Goal: Information Seeking & Learning: Check status

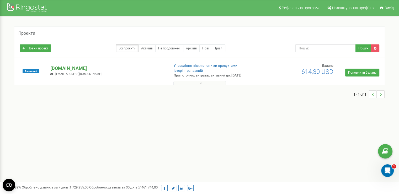
click at [81, 67] on p "[DOMAIN_NAME]" at bounding box center [107, 68] width 115 height 7
click at [71, 67] on p "[DOMAIN_NAME]" at bounding box center [107, 68] width 115 height 7
click at [76, 68] on p "[DOMAIN_NAME]" at bounding box center [107, 68] width 115 height 7
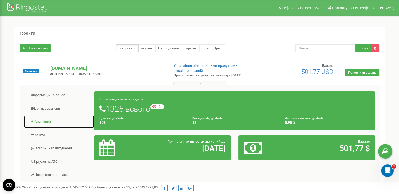
click at [41, 124] on link "Аналiтика" at bounding box center [59, 121] width 71 height 13
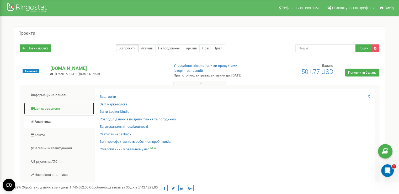
click at [50, 109] on link "Центр звернень" at bounding box center [59, 108] width 71 height 13
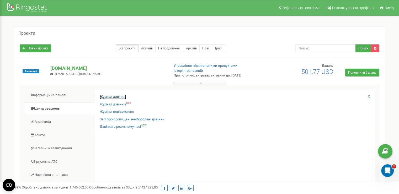
click at [103, 98] on link "Журнал дзвінків" at bounding box center [113, 96] width 27 height 5
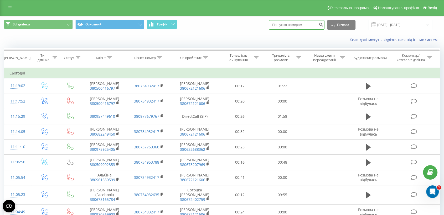
click at [297, 23] on input at bounding box center [297, 24] width 56 height 9
paste input "380505241125"
type input "380505241125"
click at [349, 29] on button "Експорт" at bounding box center [341, 24] width 28 height 9
click at [314, 35] on div "Коли дані можуть відрізнятися вiд інших систем" at bounding box center [221, 40] width 443 height 13
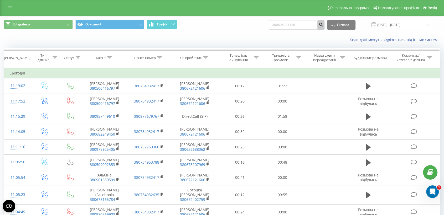
click at [323, 25] on icon "submit" at bounding box center [320, 23] width 4 height 3
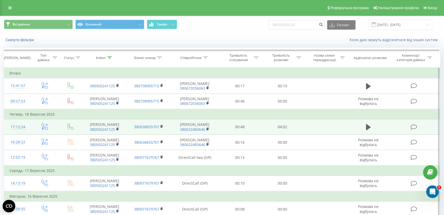
scroll to position [29, 0]
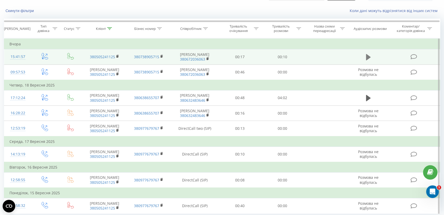
click at [370, 60] on icon at bounding box center [368, 57] width 5 height 7
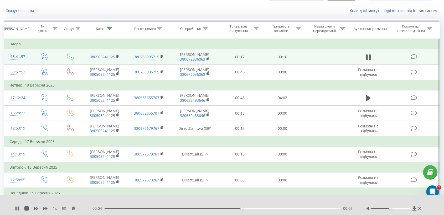
drag, startPoint x: 388, startPoint y: 207, endPoint x: 405, endPoint y: 207, distance: 17.6
click at [405, 207] on div at bounding box center [394, 208] width 56 height 5
drag, startPoint x: 391, startPoint y: 210, endPoint x: 409, endPoint y: 211, distance: 18.7
click at [409, 211] on div "1 x - 00:03 00:07 00:07" at bounding box center [222, 205] width 444 height 20
drag, startPoint x: 390, startPoint y: 208, endPoint x: 422, endPoint y: 210, distance: 32.3
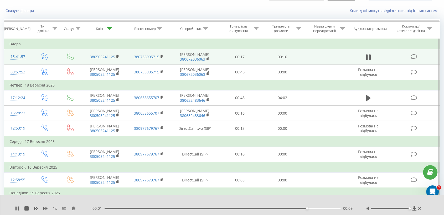
click at [422, 210] on div "1 x - 00:01 00:09 00:09" at bounding box center [222, 205] width 444 height 20
click at [370, 58] on icon at bounding box center [368, 57] width 5 height 7
click at [366, 60] on icon at bounding box center [368, 57] width 5 height 6
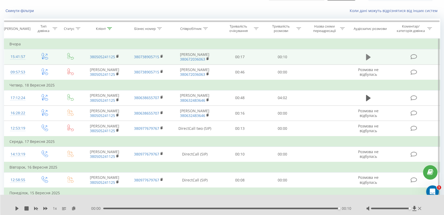
click at [367, 58] on icon at bounding box center [368, 57] width 5 height 6
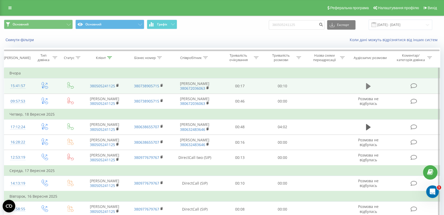
click at [364, 86] on button at bounding box center [368, 86] width 8 height 8
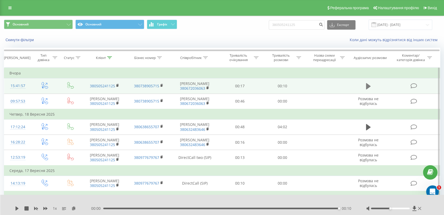
click at [369, 87] on icon at bounding box center [368, 86] width 5 height 7
click at [367, 87] on icon at bounding box center [368, 86] width 5 height 6
click at [17, 206] on div "1 x" at bounding box center [53, 208] width 76 height 5
click at [16, 208] on icon at bounding box center [16, 209] width 3 height 4
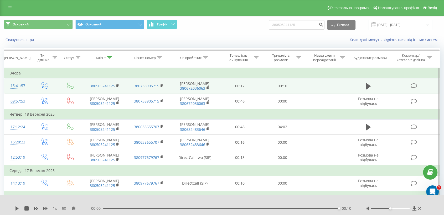
click at [16, 208] on icon at bounding box center [16, 209] width 3 height 4
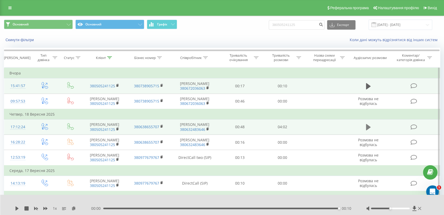
click at [371, 131] on button at bounding box center [368, 127] width 8 height 8
drag, startPoint x: 392, startPoint y: 208, endPoint x: 405, endPoint y: 207, distance: 12.7
click at [412, 205] on div "1 x - 03:58 00:04 00:04" at bounding box center [222, 205] width 444 height 20
click at [118, 208] on div "00:13" at bounding box center [222, 209] width 236 height 2
click at [368, 90] on icon at bounding box center [368, 86] width 5 height 7
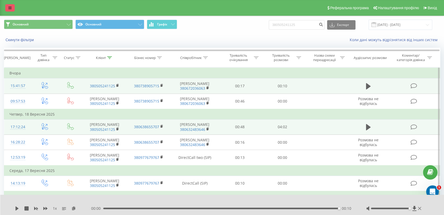
click at [7, 7] on link at bounding box center [9, 7] width 9 height 7
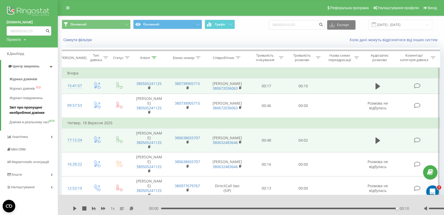
click at [20, 108] on span "Звіт про пропущені необроблені дзвінки" at bounding box center [32, 110] width 46 height 11
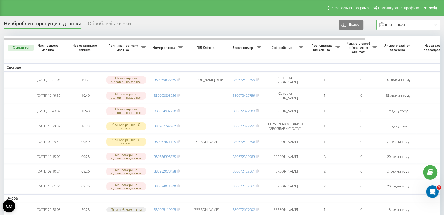
click at [406, 27] on input "[DATE] - [DATE]" at bounding box center [408, 25] width 64 height 10
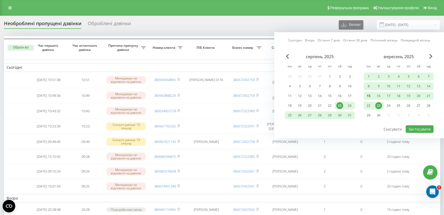
click at [368, 95] on div "15" at bounding box center [368, 96] width 7 height 7
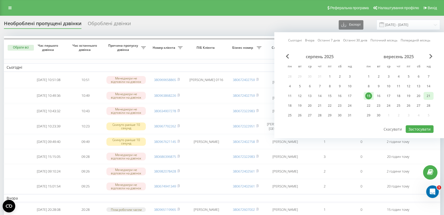
click at [429, 96] on div "21" at bounding box center [428, 96] width 7 height 7
click at [426, 129] on button "Застосувати" at bounding box center [419, 129] width 28 height 8
type input "15.09.2025 - 21.09.2025"
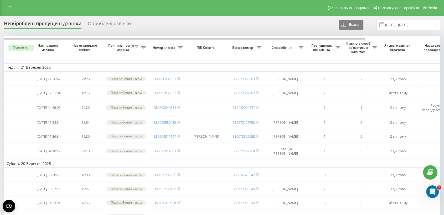
click at [301, 46] on div "Співробітник" at bounding box center [284, 48] width 37 height 4
click at [300, 49] on div "Співробітник" at bounding box center [284, 48] width 37 height 4
click at [300, 47] on icon at bounding box center [300, 47] width 5 height 3
click at [274, 13] on div "Реферальна програма Налаштування профілю Вихід" at bounding box center [222, 8] width 444 height 16
click at [111, 21] on div "Оброблені дзвінки" at bounding box center [109, 25] width 43 height 8
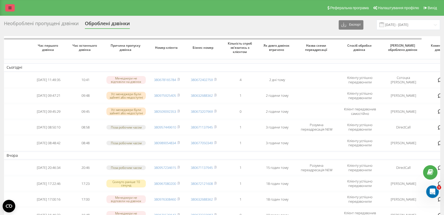
click at [12, 9] on link at bounding box center [9, 7] width 9 height 7
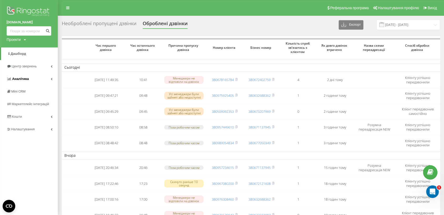
click at [23, 77] on span "Аналiтика" at bounding box center [20, 79] width 17 height 4
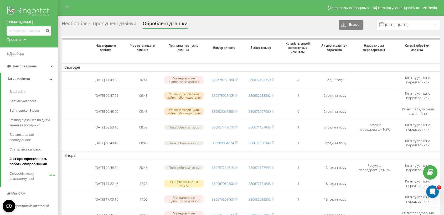
click at [19, 156] on link "Звіт про ефективність роботи співробітників" at bounding box center [33, 161] width 48 height 15
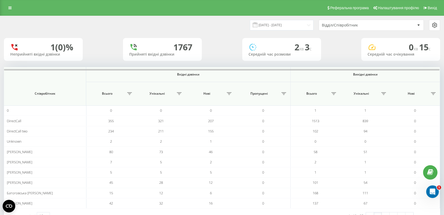
click at [371, 24] on div "Відділ/Співробітник" at bounding box center [353, 25] width 63 height 4
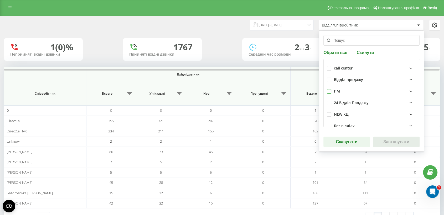
click at [328, 89] on label at bounding box center [329, 89] width 4 height 0
checkbox input "true"
click at [379, 141] on button "Застосувати" at bounding box center [396, 142] width 46 height 11
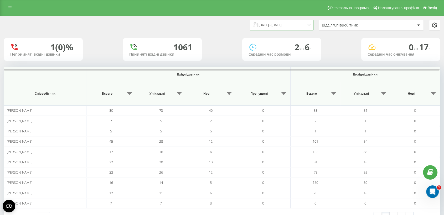
click at [290, 28] on input "[DATE] - [DATE]" at bounding box center [282, 25] width 64 height 10
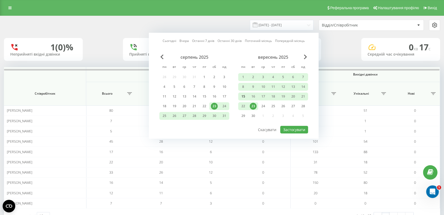
click at [242, 95] on div "15" at bounding box center [243, 96] width 7 height 7
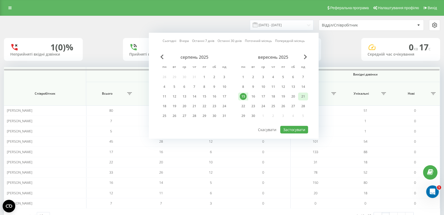
click at [301, 95] on div "21" at bounding box center [303, 96] width 7 height 7
click at [291, 129] on button "Застосувати" at bounding box center [294, 130] width 28 height 8
type input "[DATE] - [DATE]"
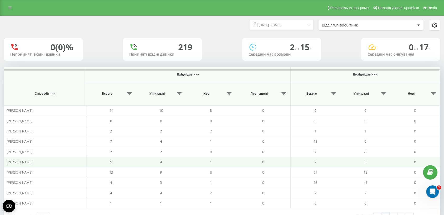
click at [32, 162] on span "[PERSON_NAME]" at bounding box center [19, 162] width 25 height 5
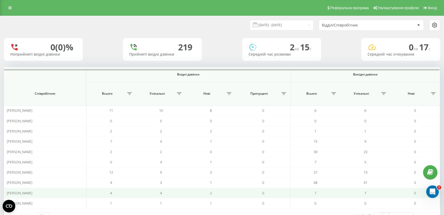
scroll to position [19, 0]
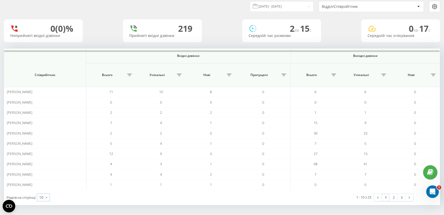
click at [48, 198] on icon at bounding box center [47, 198] width 8 height 10
click at [46, 186] on div "100" at bounding box center [43, 190] width 13 height 8
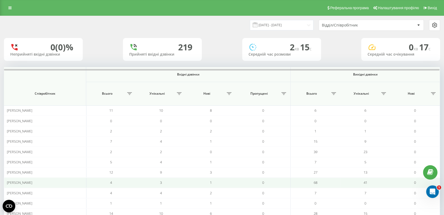
scroll to position [58, 0]
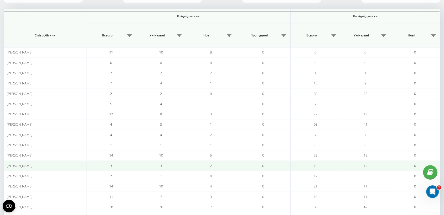
click at [21, 167] on td "[PERSON_NAME]" at bounding box center [45, 166] width 82 height 10
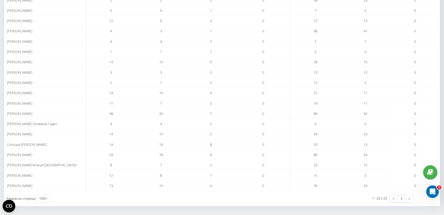
scroll to position [6, 0]
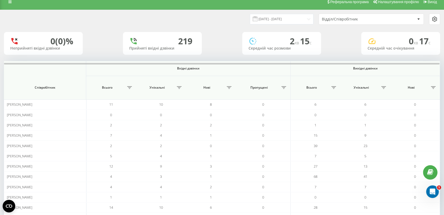
click at [419, 18] on div at bounding box center [418, 19] width 6 height 6
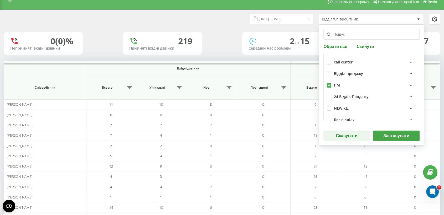
click at [407, 84] on icon at bounding box center [410, 85] width 6 height 6
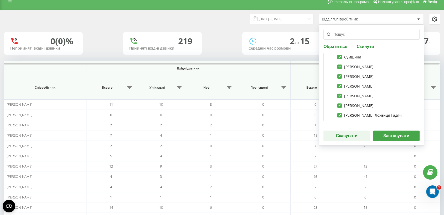
scroll to position [233, 0]
click at [340, 95] on label "Пустовіт Бахмач" at bounding box center [362, 96] width 51 height 4
checkbox input "false"
click at [338, 95] on label "Ігнатова Анастасія Олександрівна" at bounding box center [355, 96] width 36 height 4
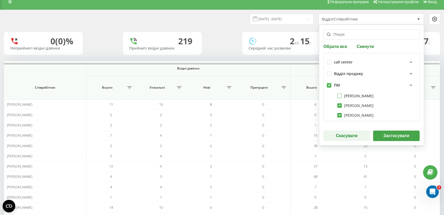
checkbox input "false"
click at [340, 106] on label "Мироненко Любомир Васильович" at bounding box center [355, 105] width 36 height 4
checkbox input "false"
click at [340, 115] on label "Кокоулін Павло Володимирович" at bounding box center [355, 115] width 36 height 4
checkbox input "false"
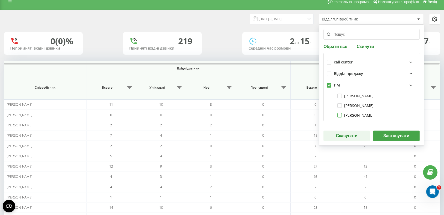
scroll to position [29, 0]
click at [340, 97] on label "Кокоулін Черкаси" at bounding box center [355, 96] width 36 height 4
checkbox input "false"
click at [339, 105] on label "Сотоцка Тетяна Олексіївна" at bounding box center [363, 105] width 52 height 4
checkbox input "false"
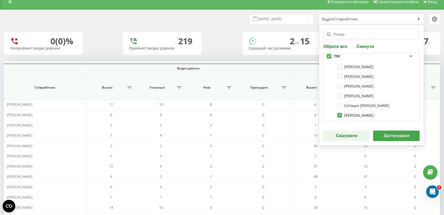
click at [338, 115] on label "Клейменов Кирило Сергійович" at bounding box center [355, 115] width 36 height 4
checkbox input "false"
click at [340, 65] on label "Цюпа Ірина Олександрівна" at bounding box center [355, 67] width 36 height 4
checkbox input "false"
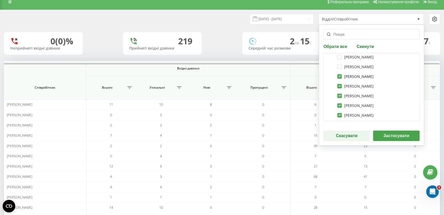
click at [340, 76] on label "Деменчук Сергій Олександрович" at bounding box center [355, 76] width 36 height 4
checkbox input "false"
click at [340, 85] on label "Бігун Роман Вікторович" at bounding box center [355, 86] width 36 height 4
checkbox input "false"
click at [340, 94] on label "Скрипнюк Валерій Петрович" at bounding box center [355, 96] width 36 height 4
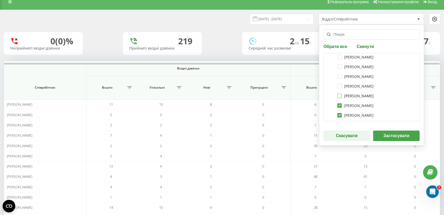
checkbox input "false"
click at [339, 104] on label "Зосимчук Олексій Володимирович" at bounding box center [355, 105] width 36 height 4
checkbox input "false"
click at [338, 115] on label "Білоус Сергій Станіславович" at bounding box center [355, 115] width 36 height 4
checkbox input "false"
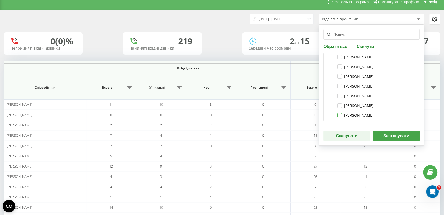
scroll to position [146, 0]
click at [341, 68] on label "Мирончук Людмила Миколаївна" at bounding box center [355, 67] width 36 height 4
checkbox input "false"
click at [338, 76] on label "Клейменов Кирило Київщина" at bounding box center [364, 76] width 55 height 4
checkbox input "false"
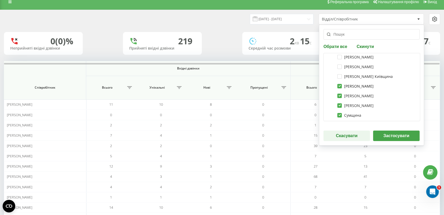
click at [338, 85] on label "Качан Євген Юрійович" at bounding box center [355, 86] width 36 height 4
checkbox input "false"
click at [338, 95] on label "Чрікішвілі Валіко Іванович" at bounding box center [355, 96] width 36 height 4
checkbox input "false"
click at [339, 106] on label "Зосимчук Кам'янецьПодільський" at bounding box center [355, 105] width 36 height 4
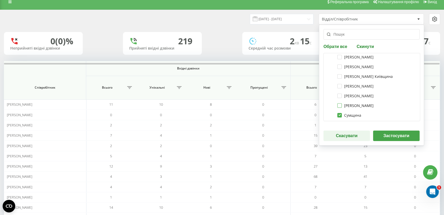
checkbox input "false"
click at [340, 115] on label "Сумщина" at bounding box center [349, 115] width 24 height 4
checkbox input "false"
click at [338, 96] on label "Зосимчук Красилів" at bounding box center [355, 96] width 36 height 4
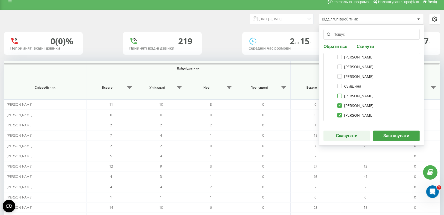
checkbox input "false"
click at [340, 104] on label "Ганжелюк Тарас Михайлович" at bounding box center [355, 105] width 36 height 4
checkbox input "false"
click at [339, 114] on label "Александрук Ірина Миколоївна" at bounding box center [355, 115] width 36 height 4
checkbox input "false"
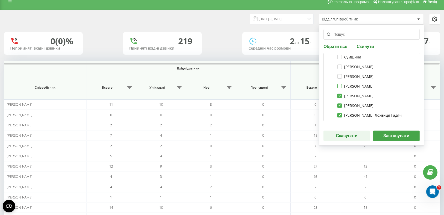
scroll to position [233, 0]
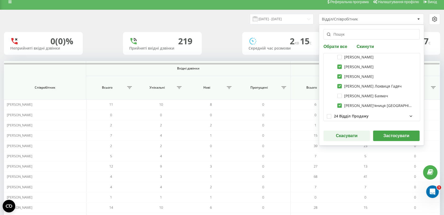
click at [338, 83] on div "Пустовіт Лохвиця Гадяч" at bounding box center [372, 86] width 90 height 10
click at [338, 75] on label "Пустовіт Артем Володимирович" at bounding box center [355, 76] width 36 height 4
checkbox input "false"
click at [338, 67] on label "Ткаченко Євгеній Сергійович" at bounding box center [355, 67] width 36 height 4
checkbox input "false"
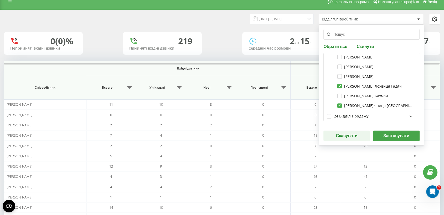
click at [339, 85] on label "Пустовіт Лохвиця Гадяч" at bounding box center [369, 86] width 64 height 4
checkbox input "false"
click at [339, 96] on label "Пустовіт Бахмач" at bounding box center [362, 96] width 51 height 4
checkbox input "true"
click at [338, 107] on label "Ткаченко Лук'яниця Київщина" at bounding box center [375, 105] width 76 height 4
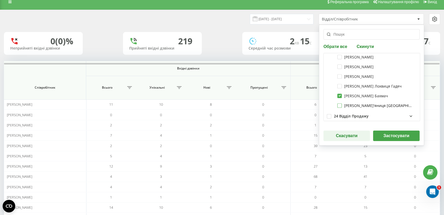
checkbox input "false"
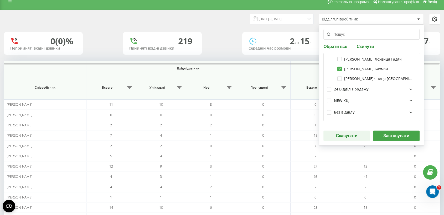
click at [386, 138] on button "Застосувати" at bounding box center [396, 136] width 46 height 11
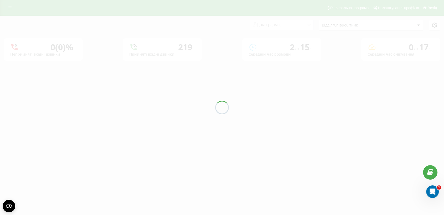
scroll to position [0, 0]
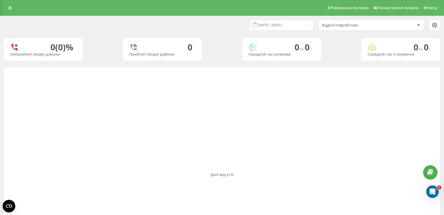
click at [410, 25] on div "Відділ/Співробітник" at bounding box center [368, 25] width 93 height 4
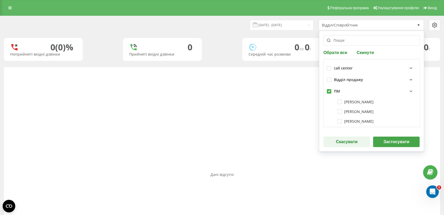
click at [329, 89] on label at bounding box center [329, 89] width 4 height 0
checkbox input "false"
click at [329, 89] on label at bounding box center [329, 89] width 4 height 0
checkbox input "true"
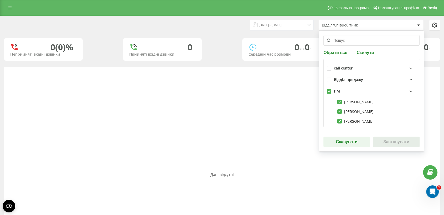
checkbox input "true"
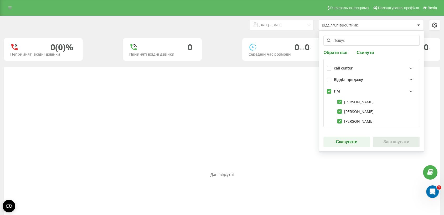
checkbox input "true"
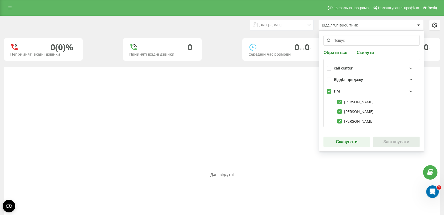
checkbox input "true"
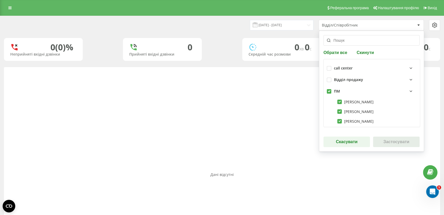
checkbox input "true"
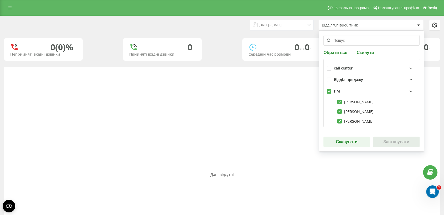
checkbox input "true"
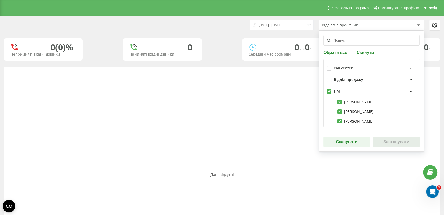
checkbox input "true"
click at [390, 143] on button "Застосувати" at bounding box center [396, 142] width 46 height 11
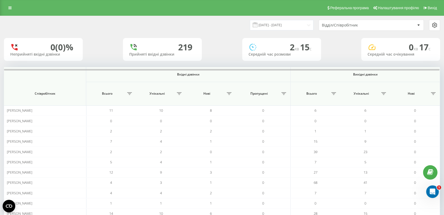
click at [395, 26] on div "Відділ/Співробітник" at bounding box center [368, 25] width 93 height 4
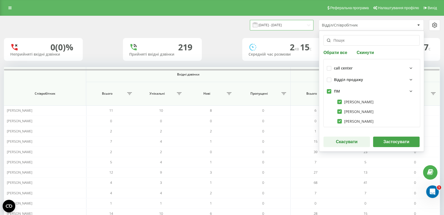
click at [278, 26] on input "15.09.2025 - 21.09.2025" at bounding box center [282, 25] width 64 height 10
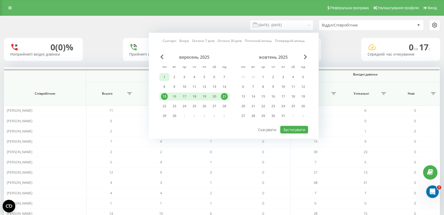
click at [164, 73] on div "1" at bounding box center [164, 77] width 10 height 8
click at [225, 94] on div "21" at bounding box center [224, 96] width 7 height 7
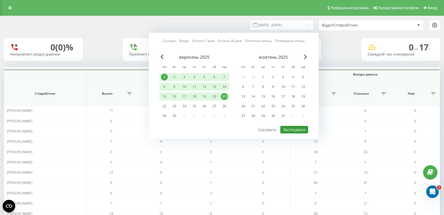
click at [302, 129] on button "Застосувати" at bounding box center [294, 130] width 28 height 8
type input "01.09.2025 - 21.09.2025"
